Goal: Transaction & Acquisition: Purchase product/service

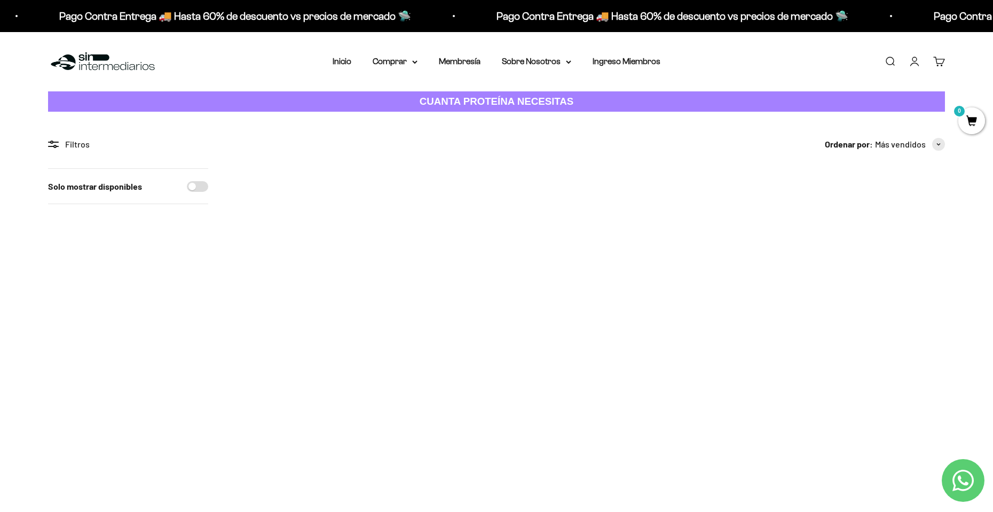
click at [113, 54] on img at bounding box center [102, 61] width 109 height 23
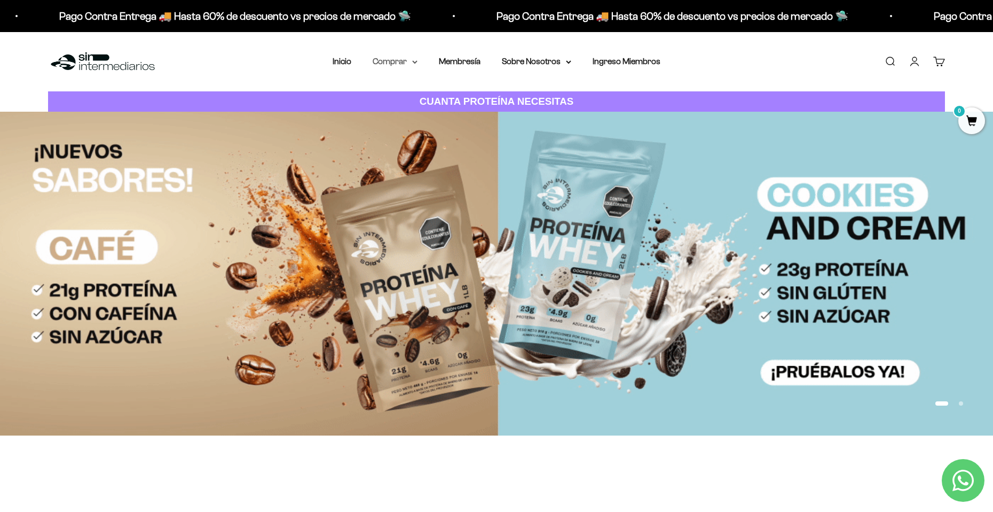
click at [415, 63] on icon at bounding box center [415, 62] width 4 height 2
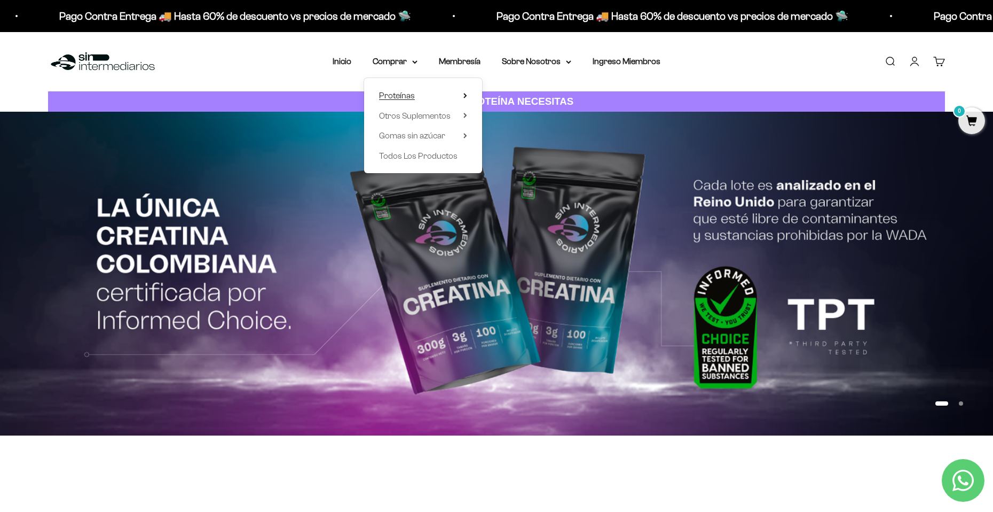
click at [466, 96] on icon at bounding box center [465, 95] width 2 height 4
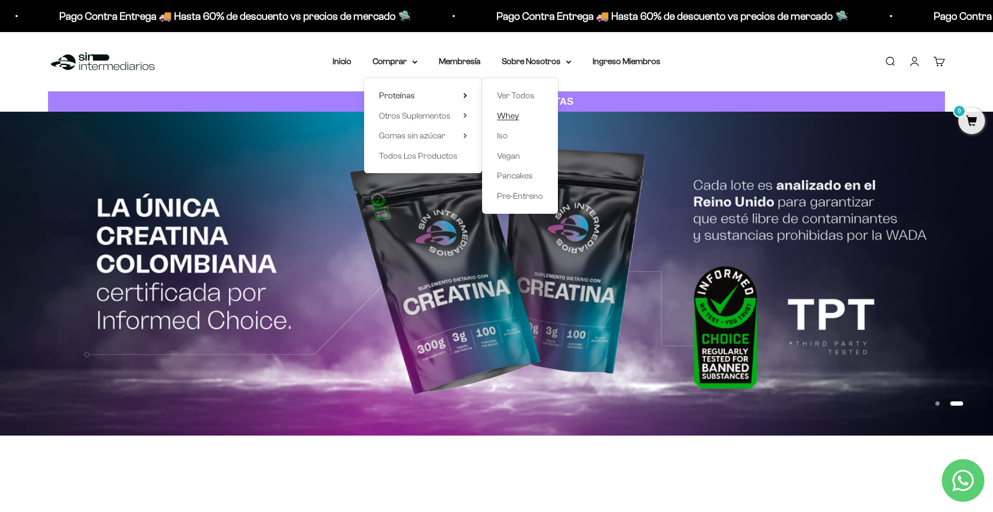
click at [513, 115] on span "Whey" at bounding box center [508, 115] width 22 height 9
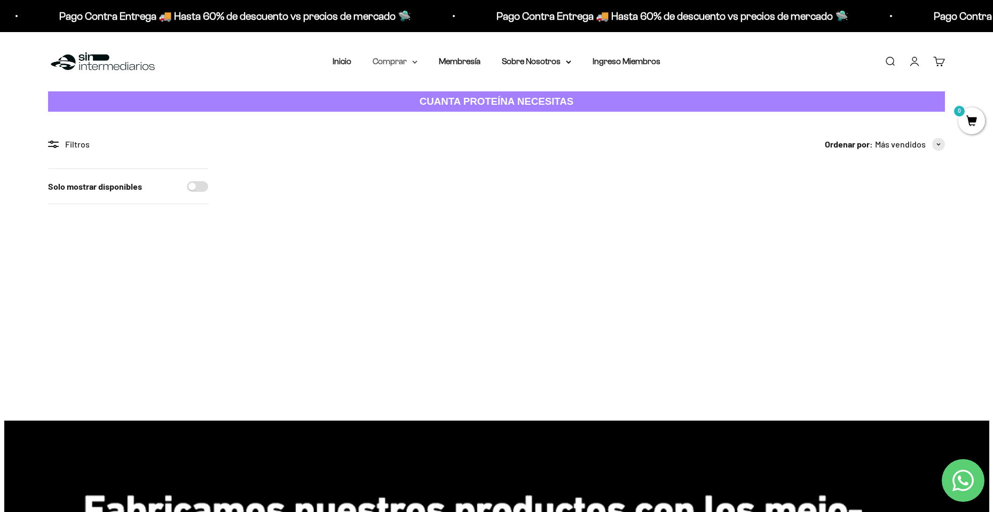
click at [411, 62] on summary "Comprar" at bounding box center [395, 61] width 45 height 14
click at [461, 115] on summary "Otros Suplementos" at bounding box center [423, 116] width 88 height 14
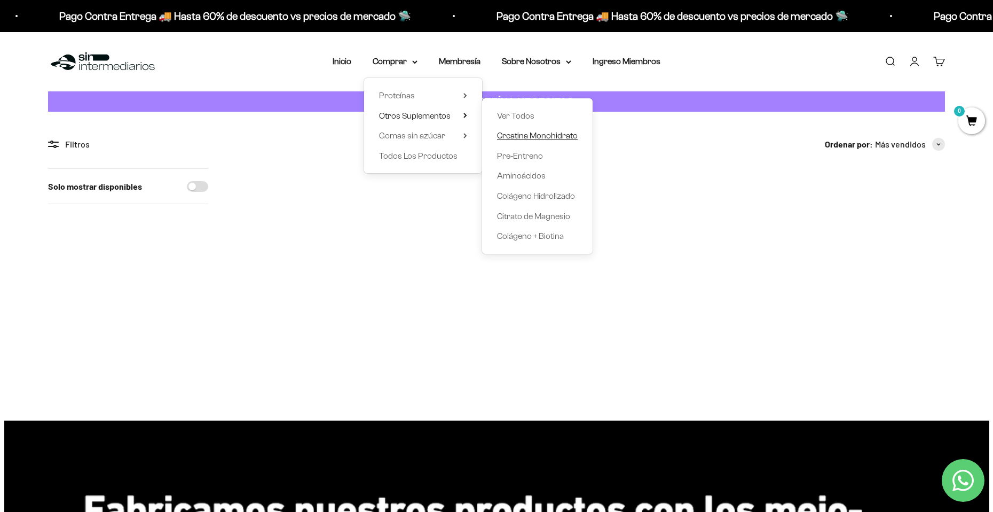
click at [524, 139] on span "Creatina Monohidrato" at bounding box center [537, 135] width 81 height 9
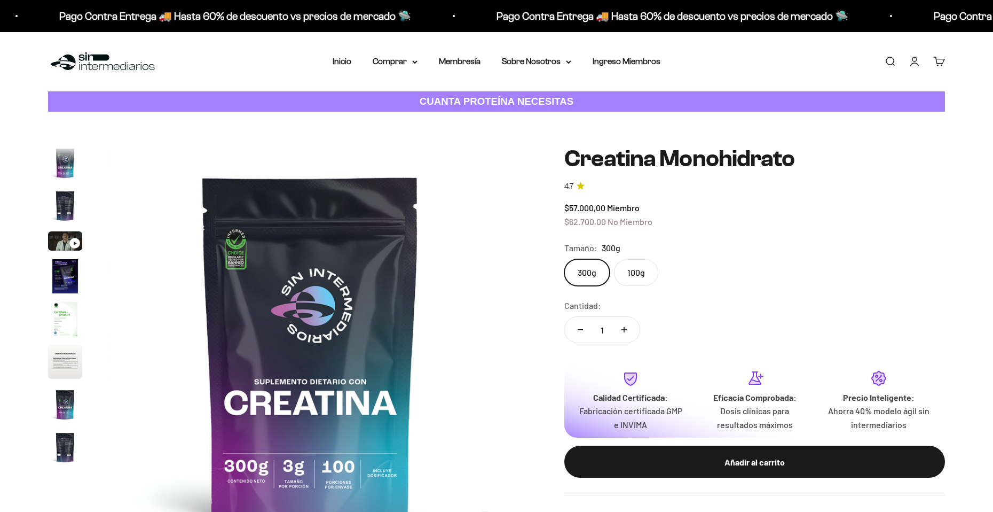
scroll to position [44, 0]
